Goal: Transaction & Acquisition: Subscribe to service/newsletter

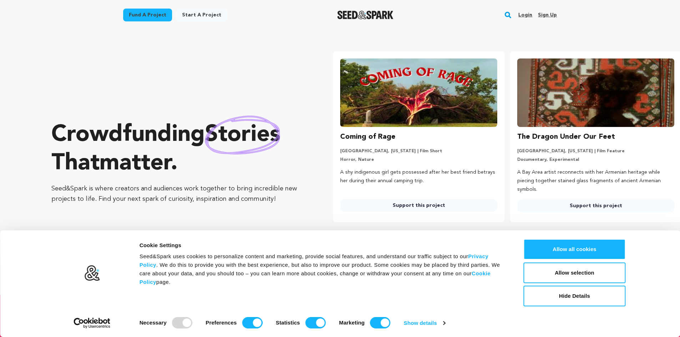
click at [323, 38] on section "Crowdfunding stories that matter . Seed&Spark is where creators and audiences w…" at bounding box center [365, 162] width 628 height 265
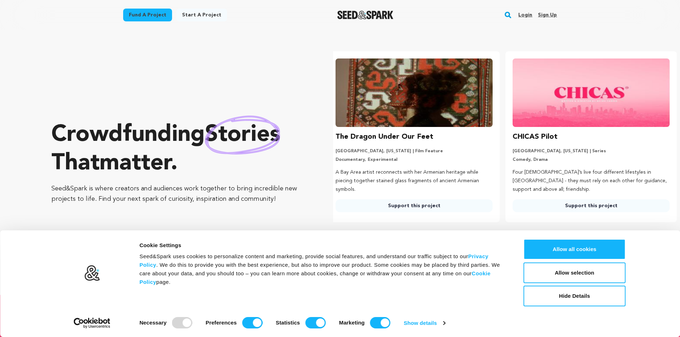
scroll to position [0, 183]
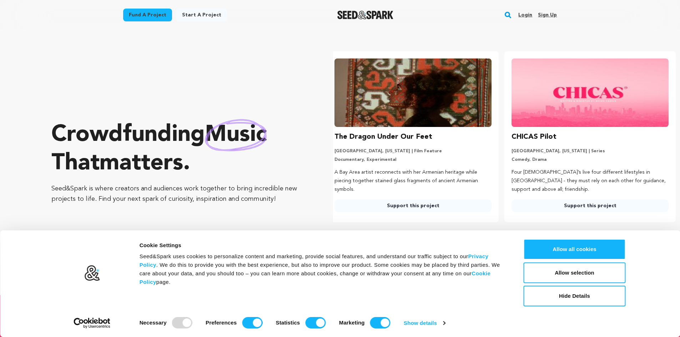
click at [547, 16] on link "Sign up" at bounding box center [547, 14] width 19 height 11
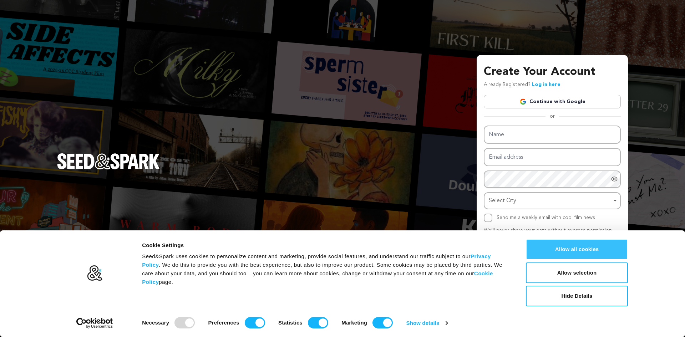
click at [577, 251] on button "Allow all cookies" at bounding box center [577, 249] width 102 height 21
